Goal: Navigation & Orientation: Find specific page/section

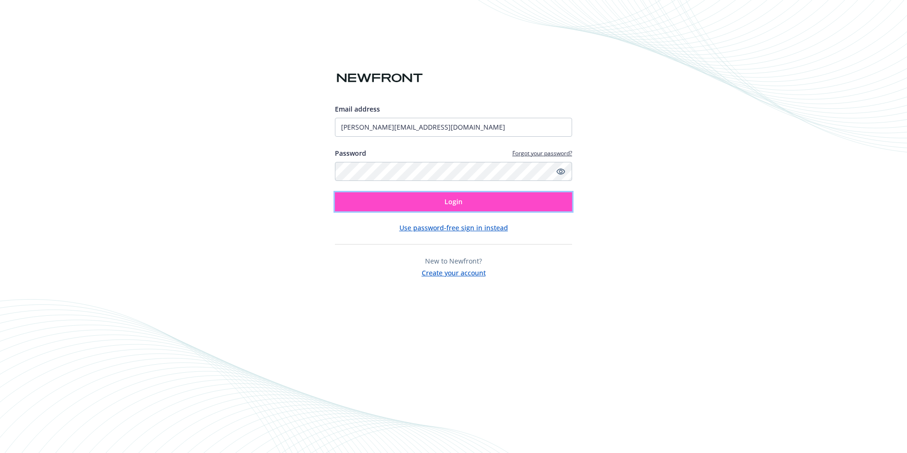
click at [541, 198] on button "Login" at bounding box center [453, 201] width 237 height 19
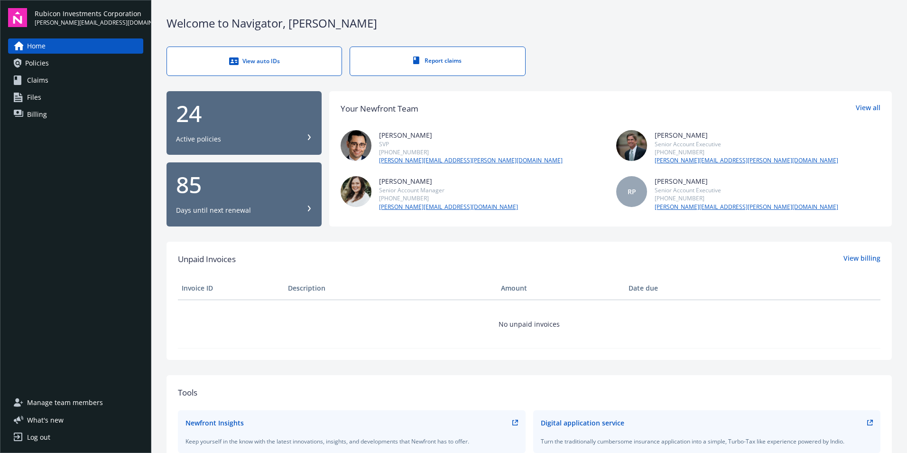
click at [504, 63] on link "Report claims" at bounding box center [438, 61] width 176 height 29
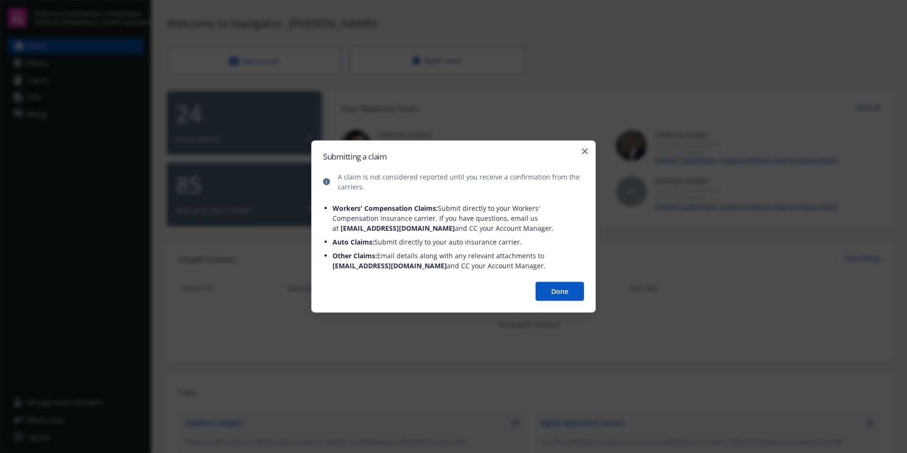
click at [582, 150] on icon "button" at bounding box center [585, 152] width 6 height 6
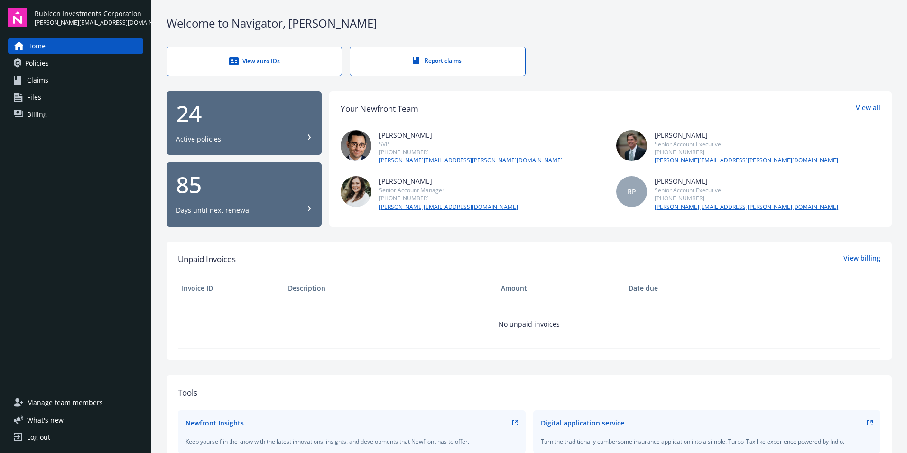
click at [64, 68] on link "Policies" at bounding box center [75, 63] width 135 height 15
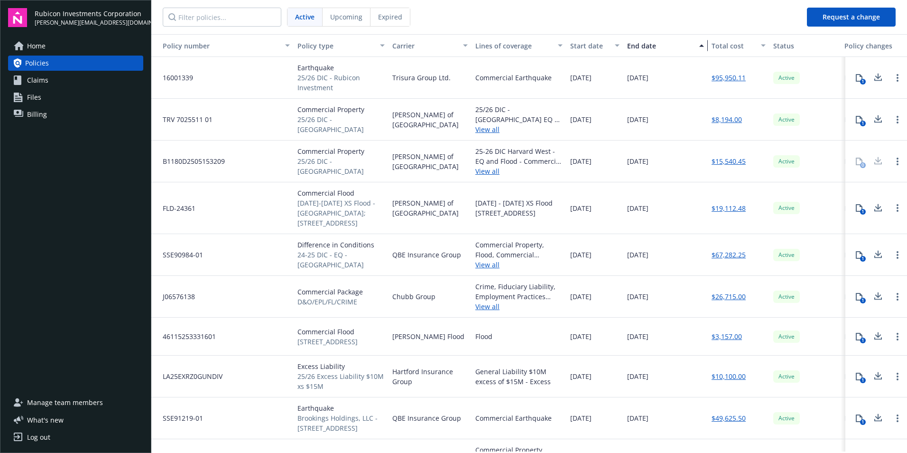
drag, startPoint x: 681, startPoint y: 46, endPoint x: 704, endPoint y: 55, distance: 24.9
click at [705, 55] on button "End date" at bounding box center [666, 45] width 84 height 23
click at [856, 80] on icon at bounding box center [859, 78] width 7 height 8
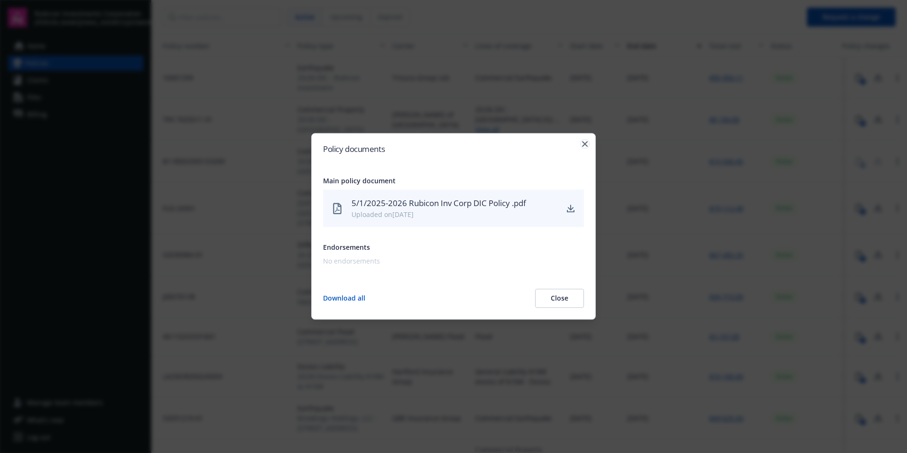
click at [583, 143] on icon "button" at bounding box center [585, 144] width 6 height 6
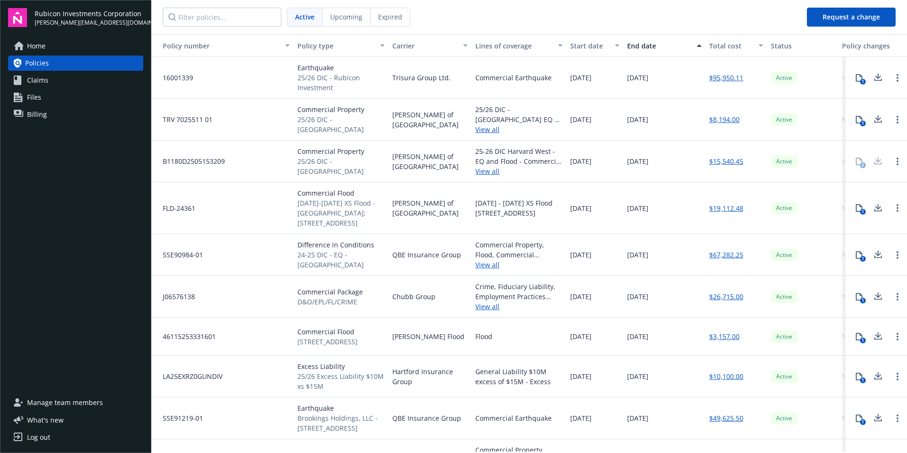
click at [340, 20] on span "Upcoming" at bounding box center [346, 17] width 32 height 10
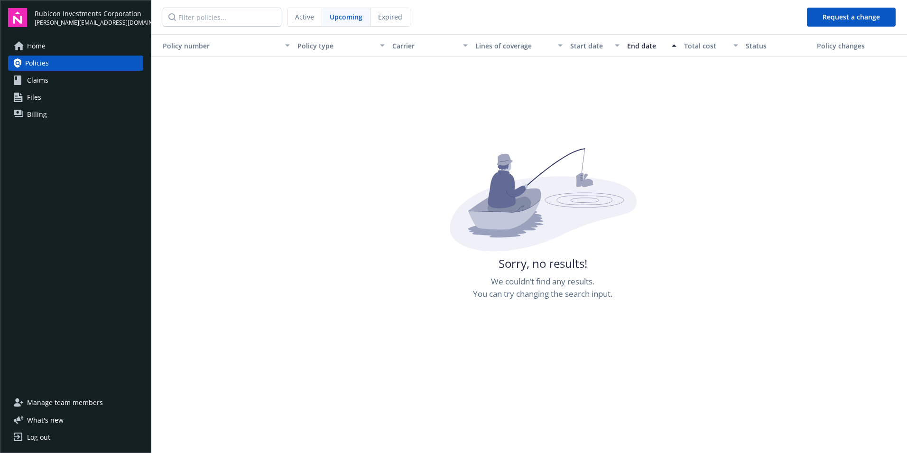
click at [395, 20] on span "Expired" at bounding box center [390, 17] width 24 height 10
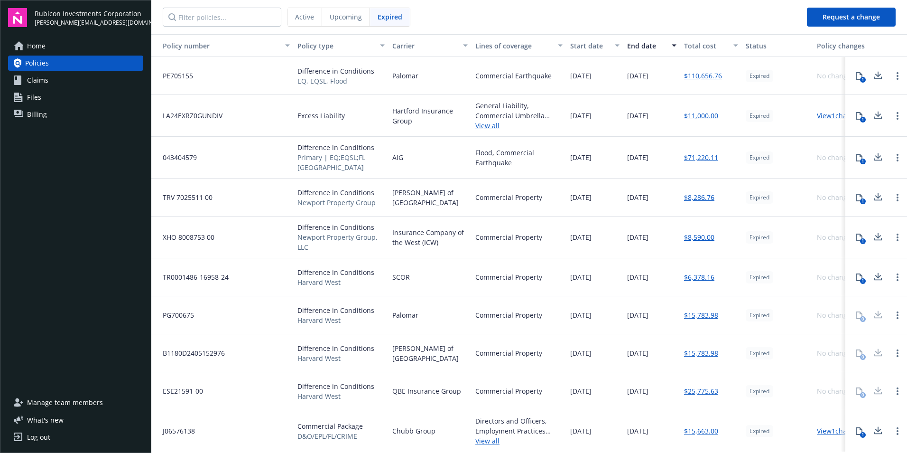
click at [302, 20] on span "Active" at bounding box center [304, 17] width 19 height 10
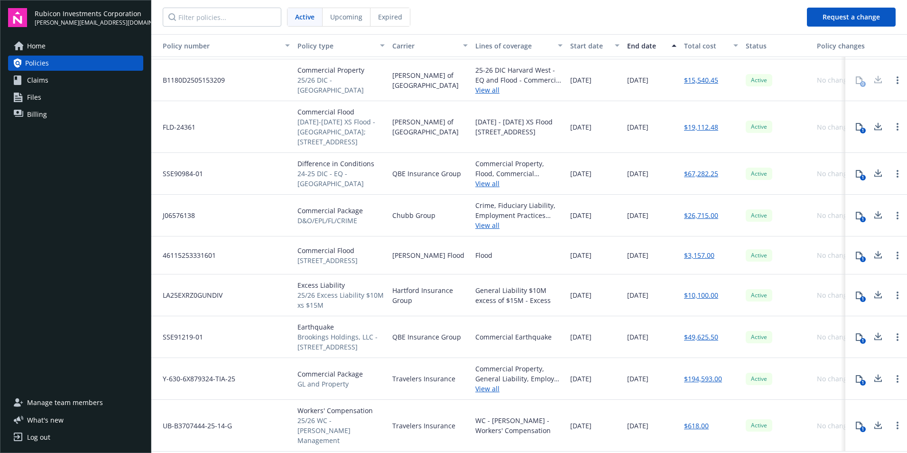
scroll to position [95, 0]
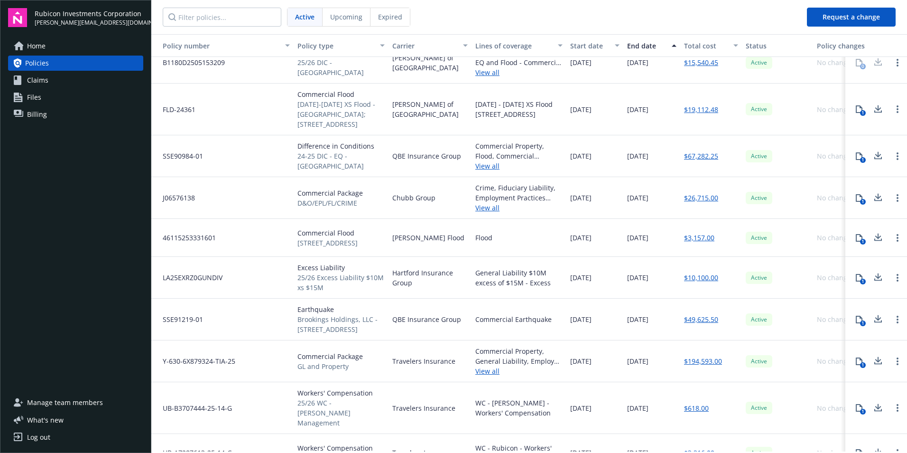
click at [493, 376] on link "View all" at bounding box center [519, 371] width 87 height 10
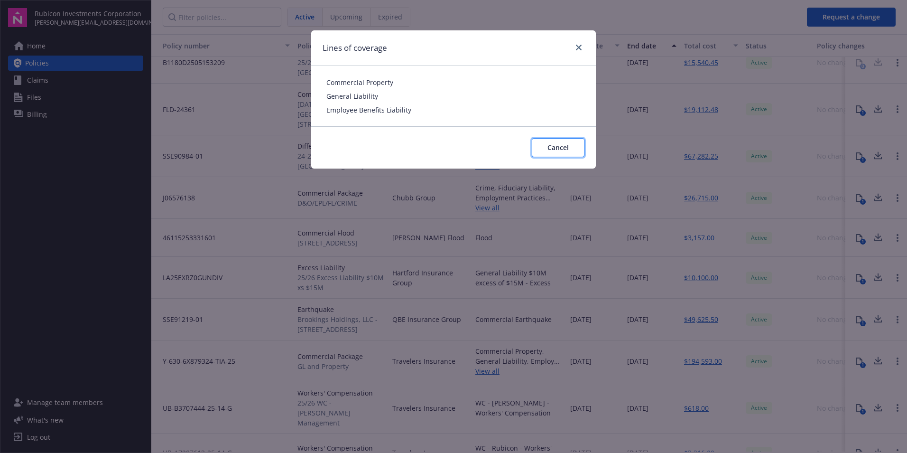
click at [553, 150] on span "Cancel" at bounding box center [558, 147] width 21 height 9
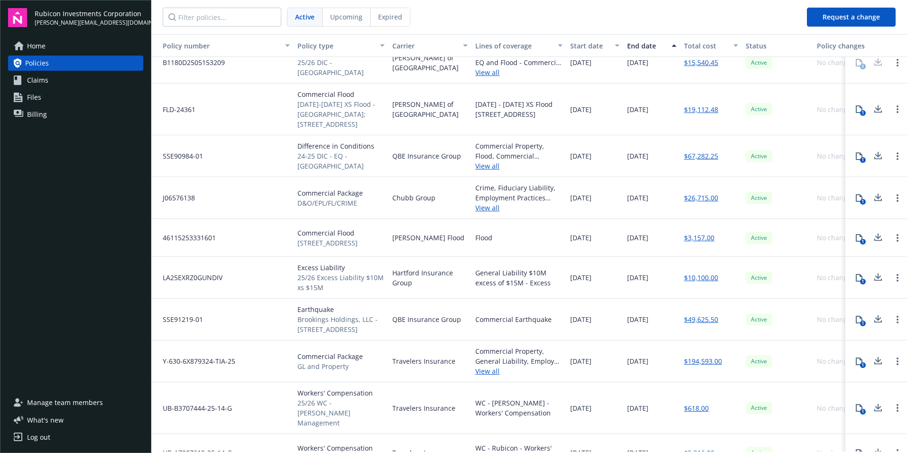
click at [856, 365] on icon at bounding box center [860, 361] width 8 height 8
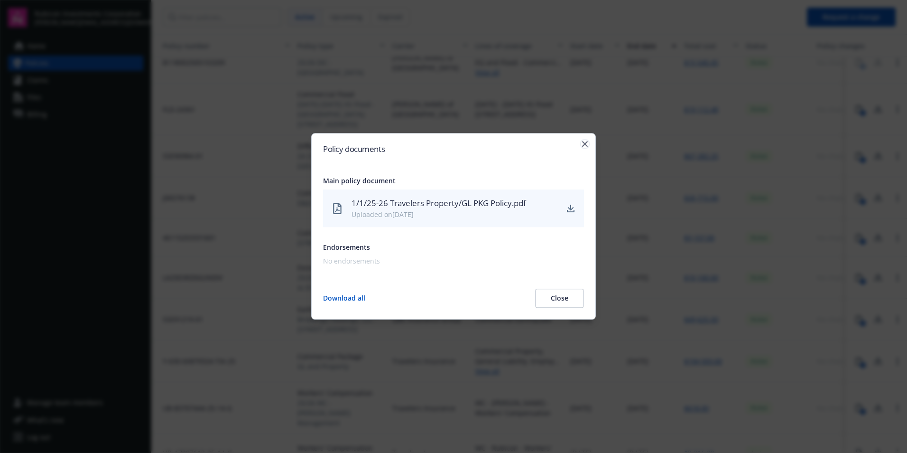
click at [584, 144] on icon "button" at bounding box center [585, 144] width 6 height 6
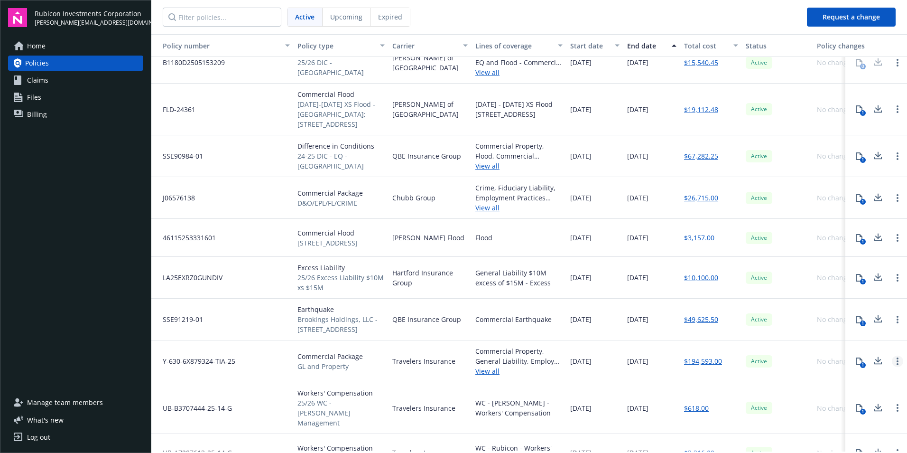
click at [894, 367] on link "Open options" at bounding box center [897, 360] width 11 height 11
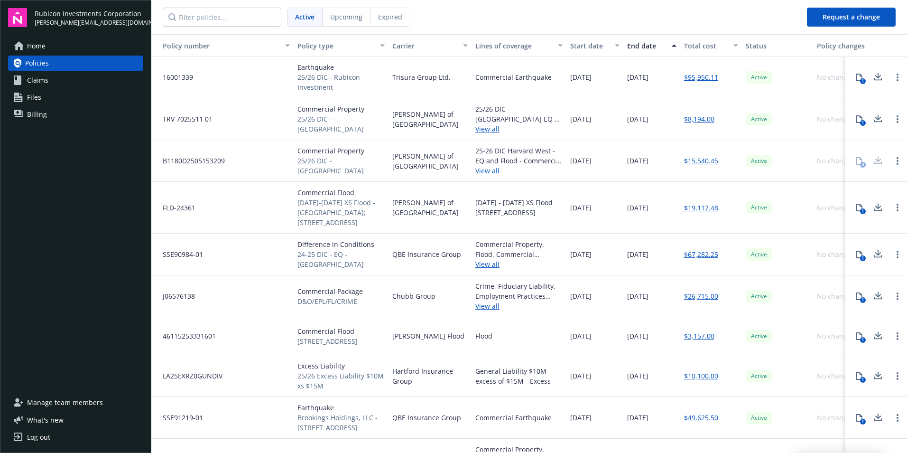
scroll to position [0, 0]
click at [51, 40] on link "Home" at bounding box center [75, 45] width 135 height 15
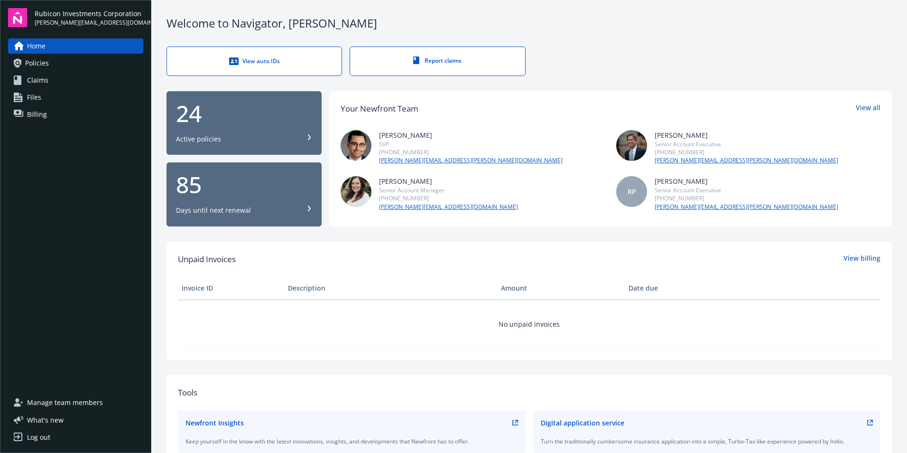
click at [52, 98] on link "Files" at bounding box center [75, 97] width 135 height 15
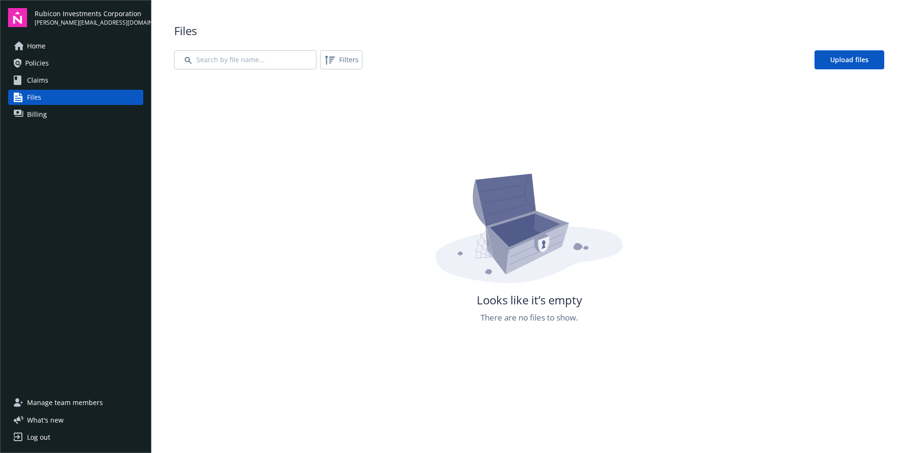
click at [53, 79] on link "Claims" at bounding box center [75, 80] width 135 height 15
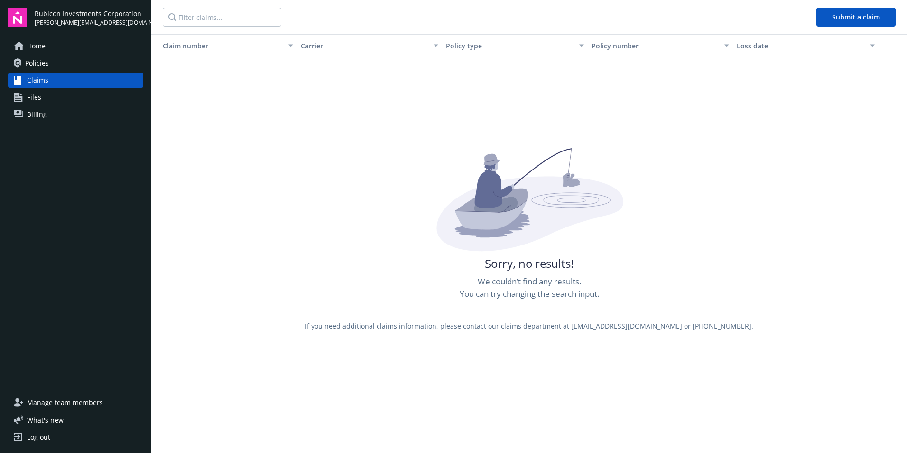
click at [51, 116] on link "Billing" at bounding box center [75, 114] width 135 height 15
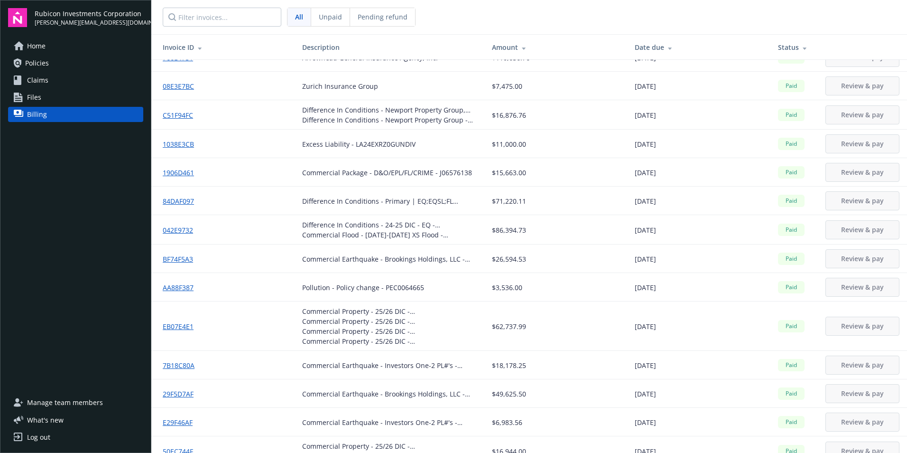
scroll to position [100, 0]
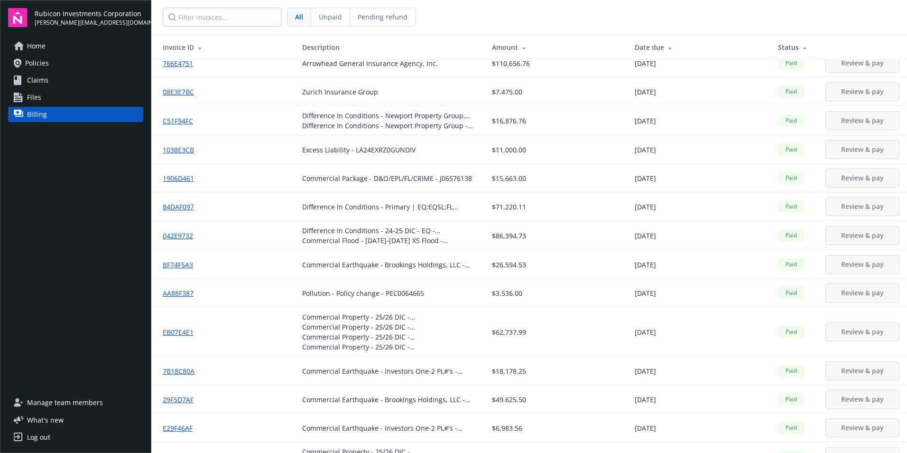
click at [65, 403] on span "Manage team members" at bounding box center [65, 402] width 76 height 15
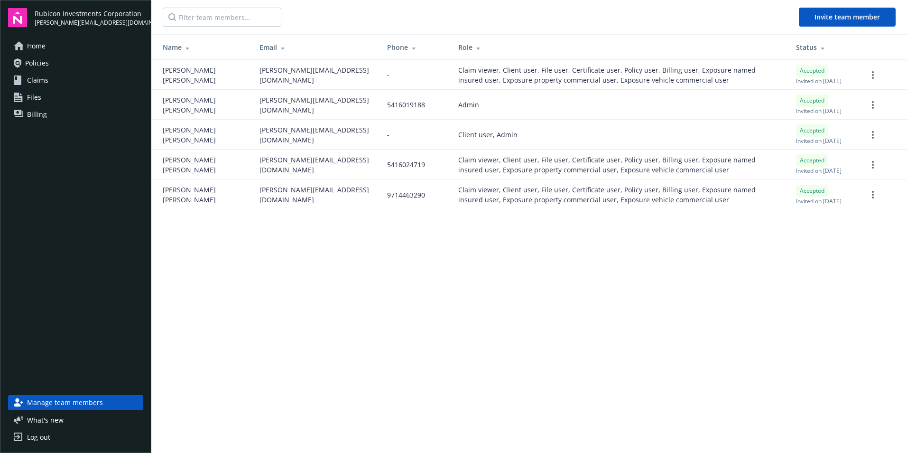
click at [43, 45] on span "Home" at bounding box center [36, 45] width 19 height 15
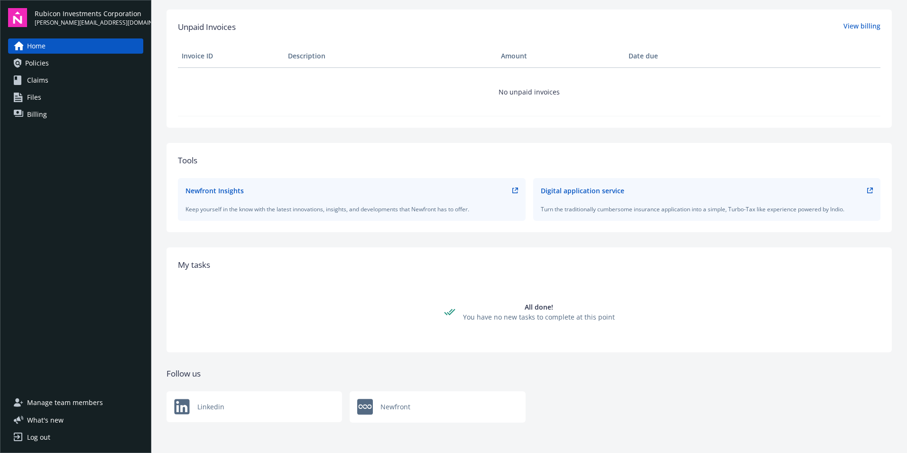
scroll to position [42, 0]
